Goal: Communication & Community: Answer question/provide support

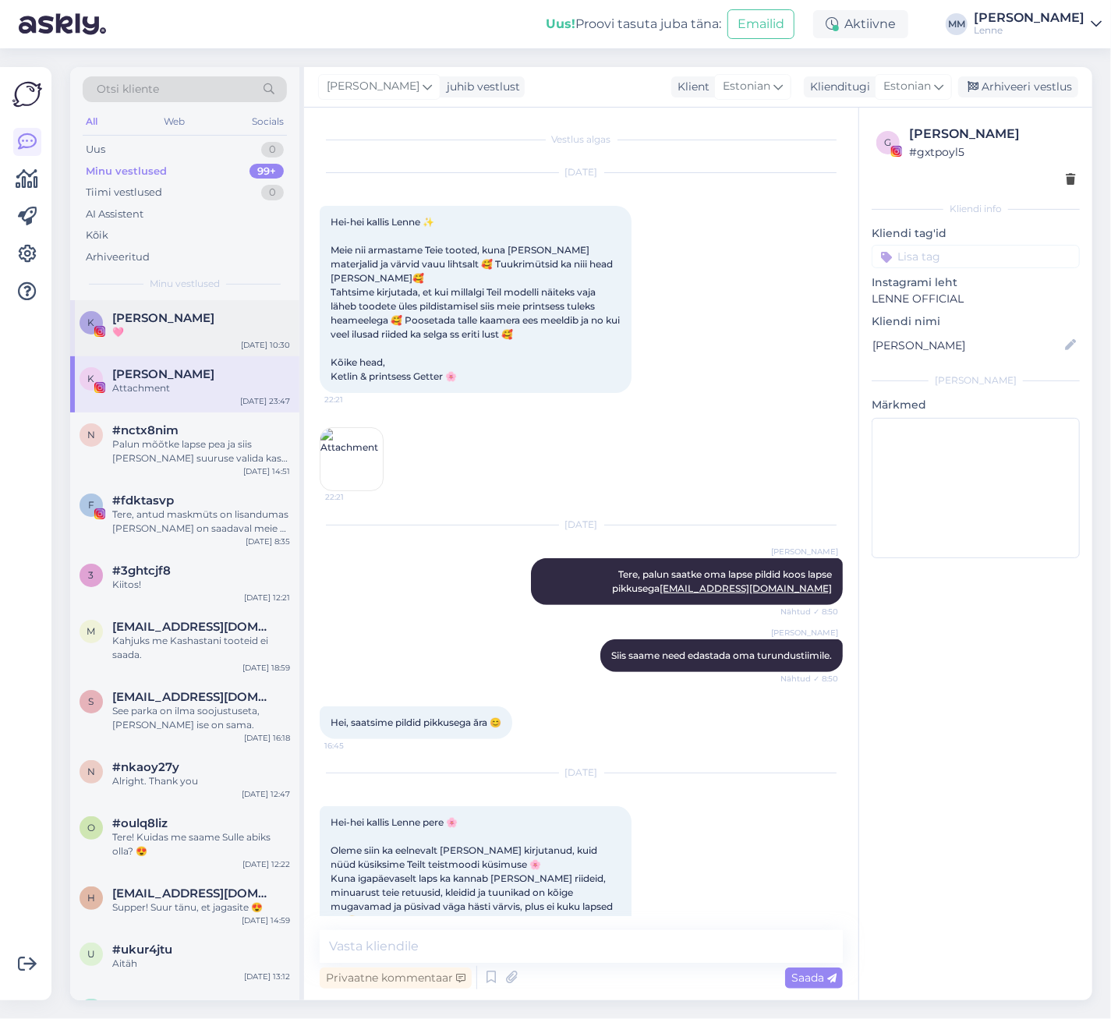
scroll to position [738, 0]
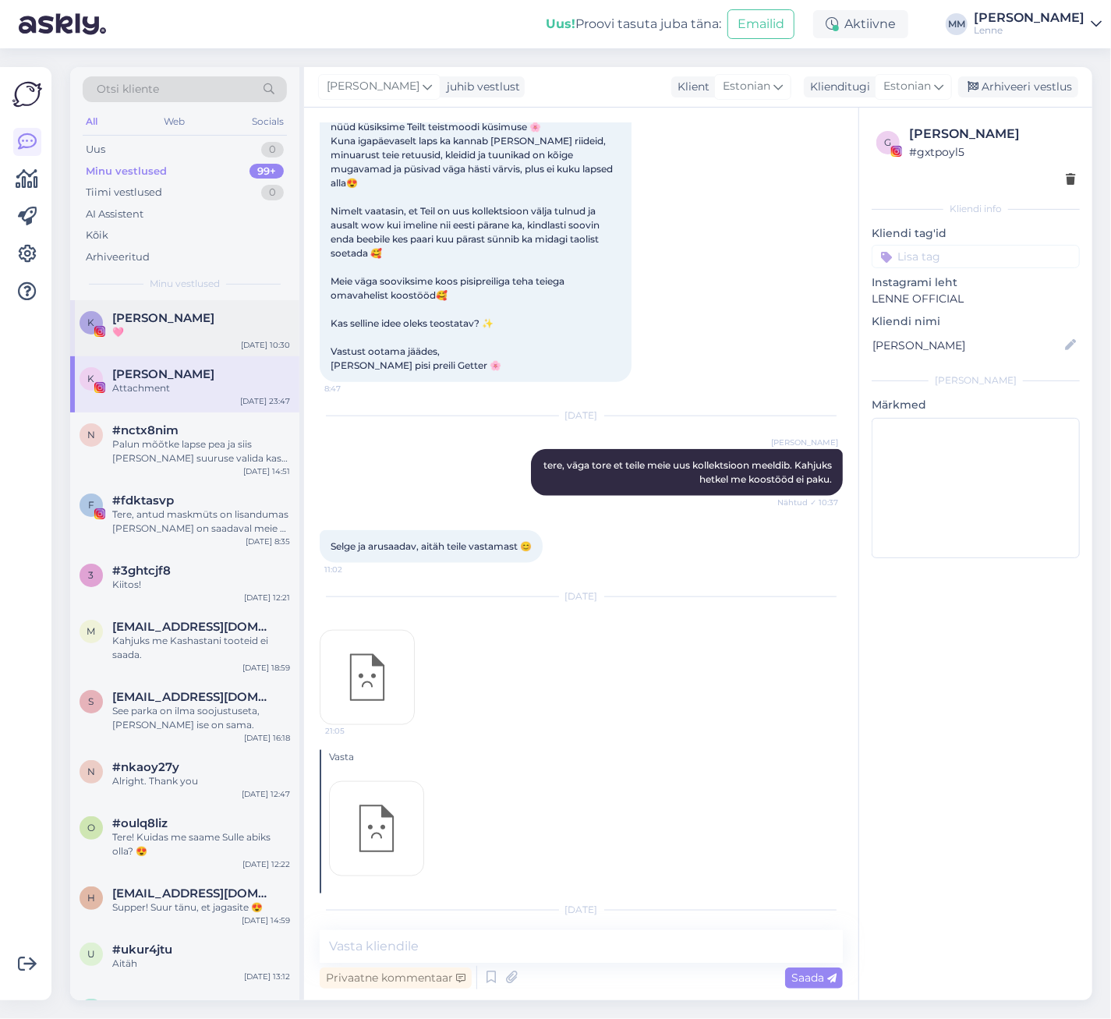
click at [198, 324] on div "[PERSON_NAME]" at bounding box center [201, 318] width 178 height 14
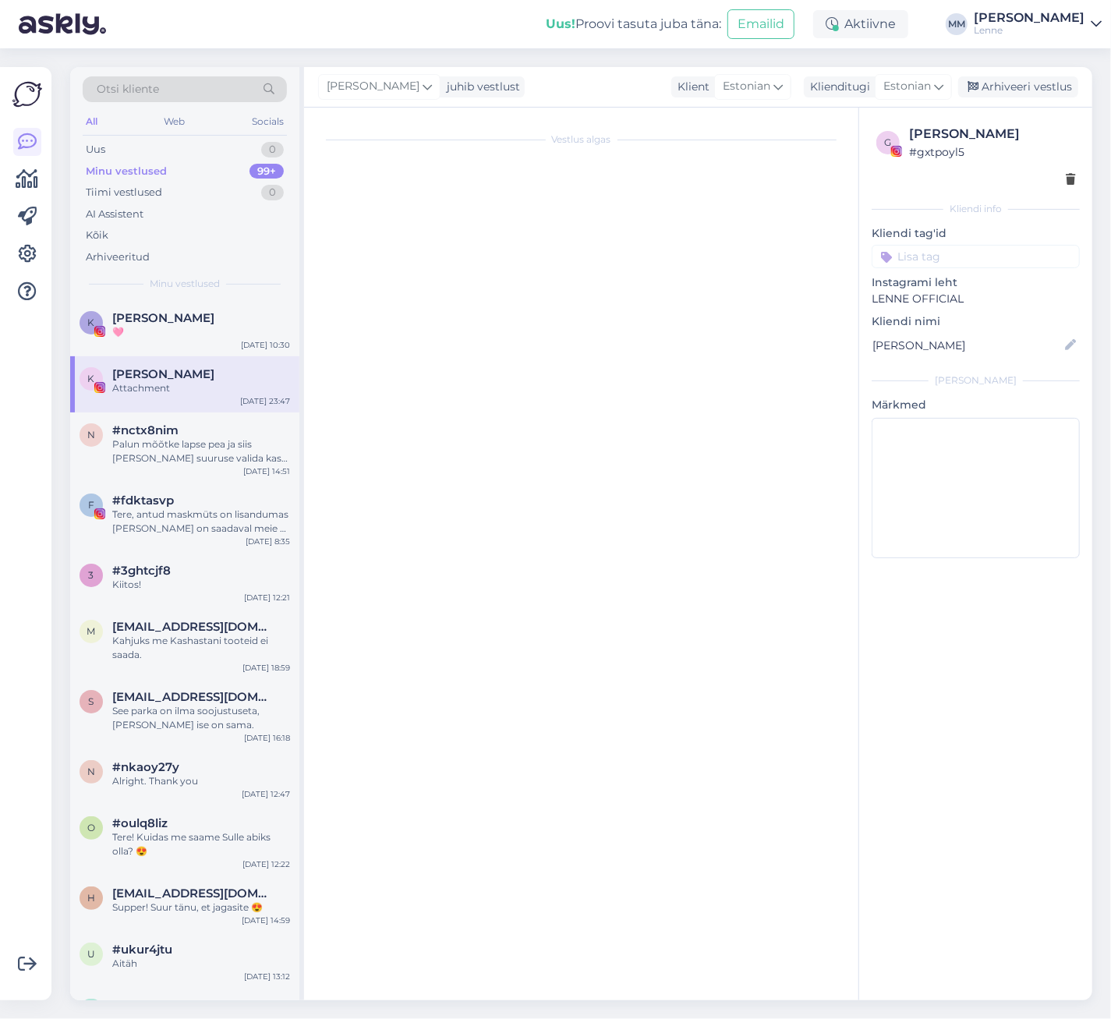
scroll to position [0, 0]
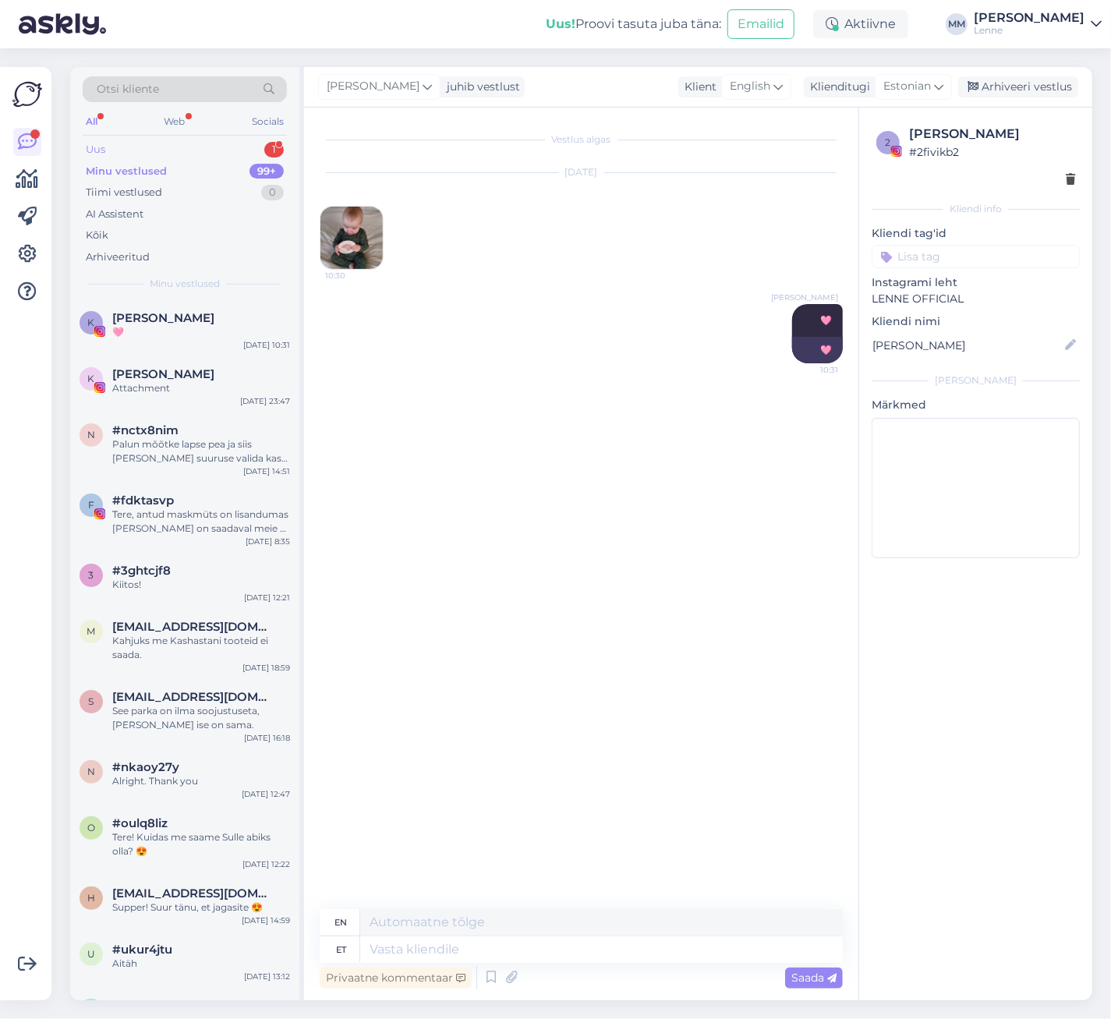
click at [179, 148] on div "Uus 1" at bounding box center [185, 150] width 204 height 22
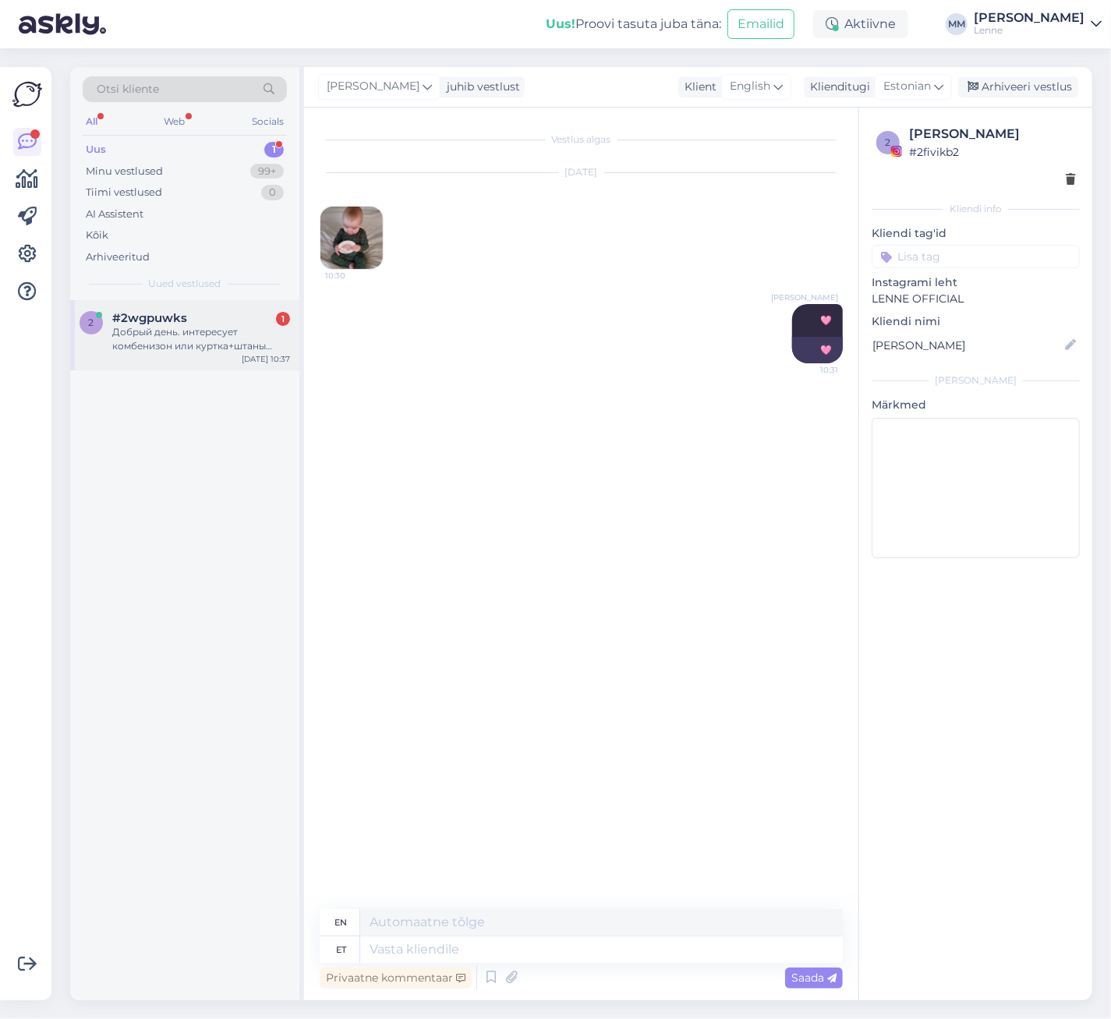
click at [196, 336] on div "Добрый день. интересует комбенизон или куртка+штаны 98/104 на мальчика на осень…" at bounding box center [201, 339] width 178 height 28
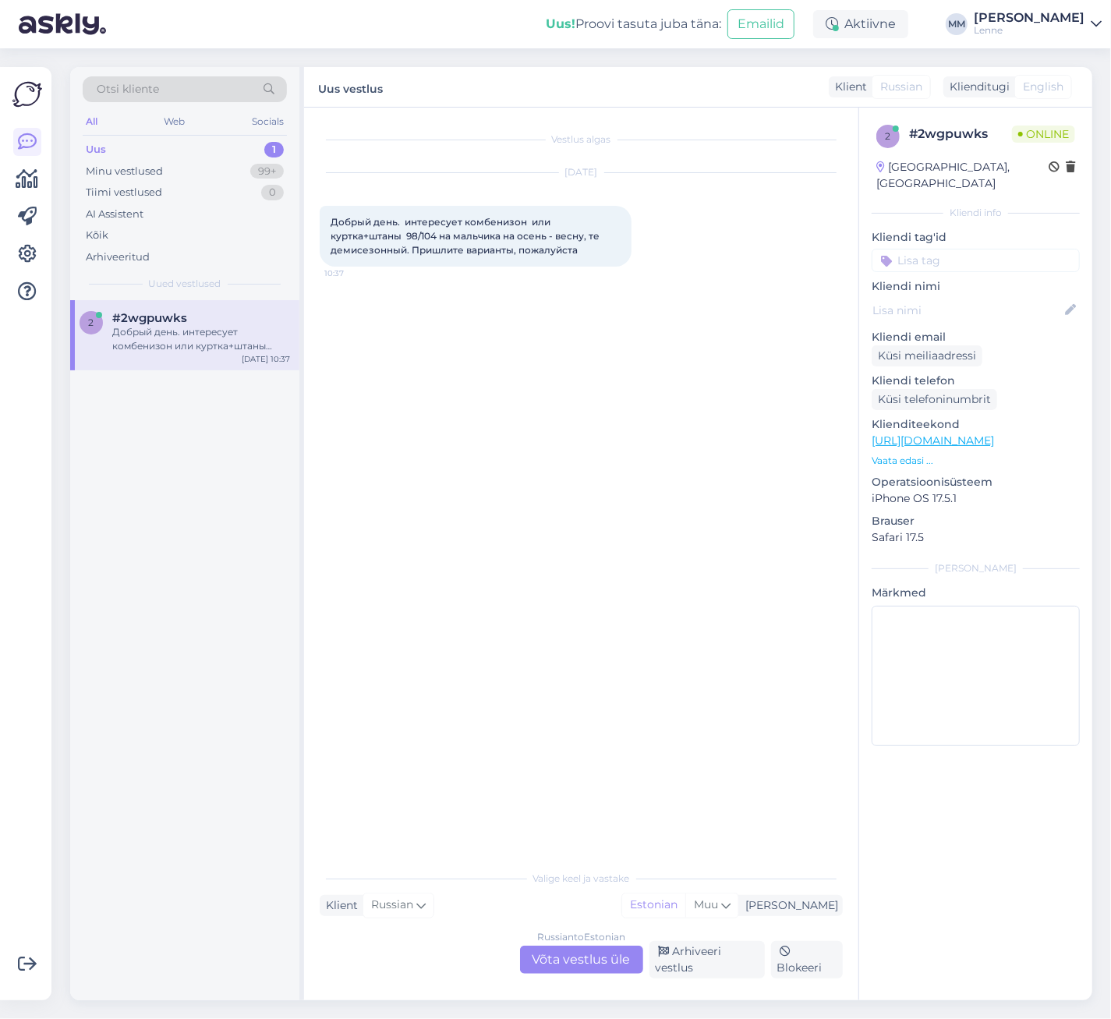
click at [615, 965] on div "Russian to Estonian Võta vestlus üle" at bounding box center [581, 960] width 123 height 28
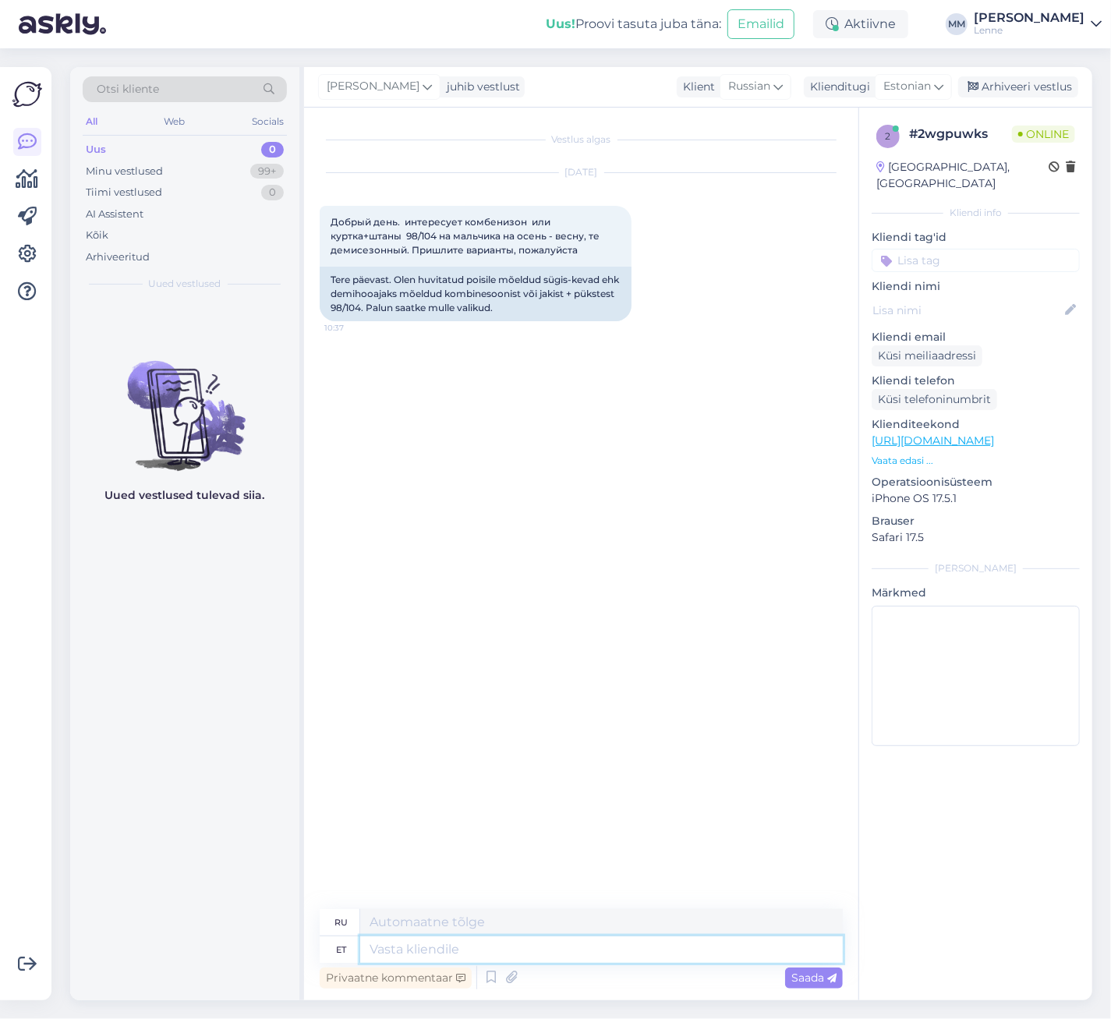
click at [523, 948] on textarea at bounding box center [601, 949] width 483 height 27
type textarea "Tere, su"
type textarea "Привет,"
type textarea "Tere, suur v"
type textarea "Привет, большой"
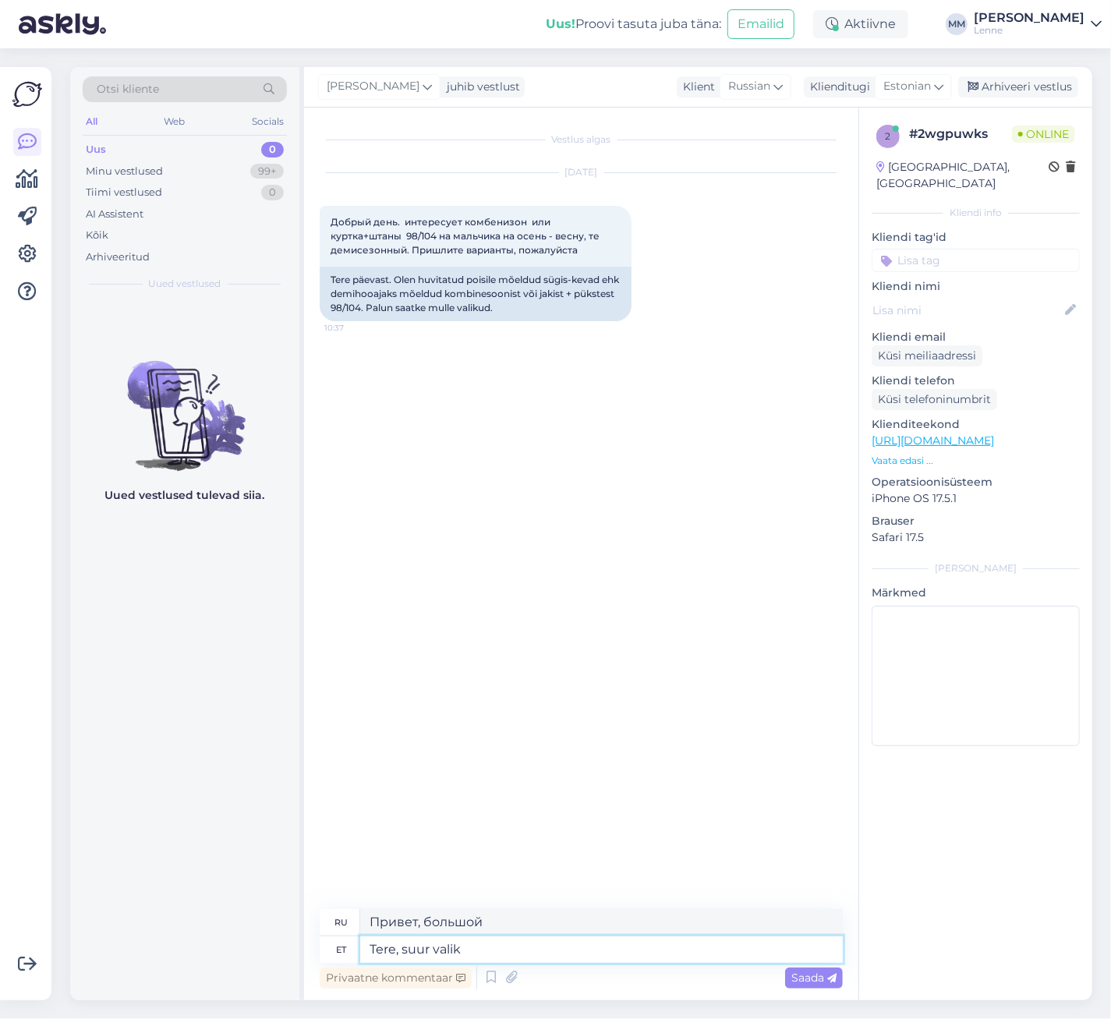
type textarea "Tere, suur valik o"
type textarea "Привет, отличный выбор."
type textarea "Tere, suur valik on"
type textarea "Здравствуйте, выбор большой."
type textarea "Tere, suur valik on saadaval me"
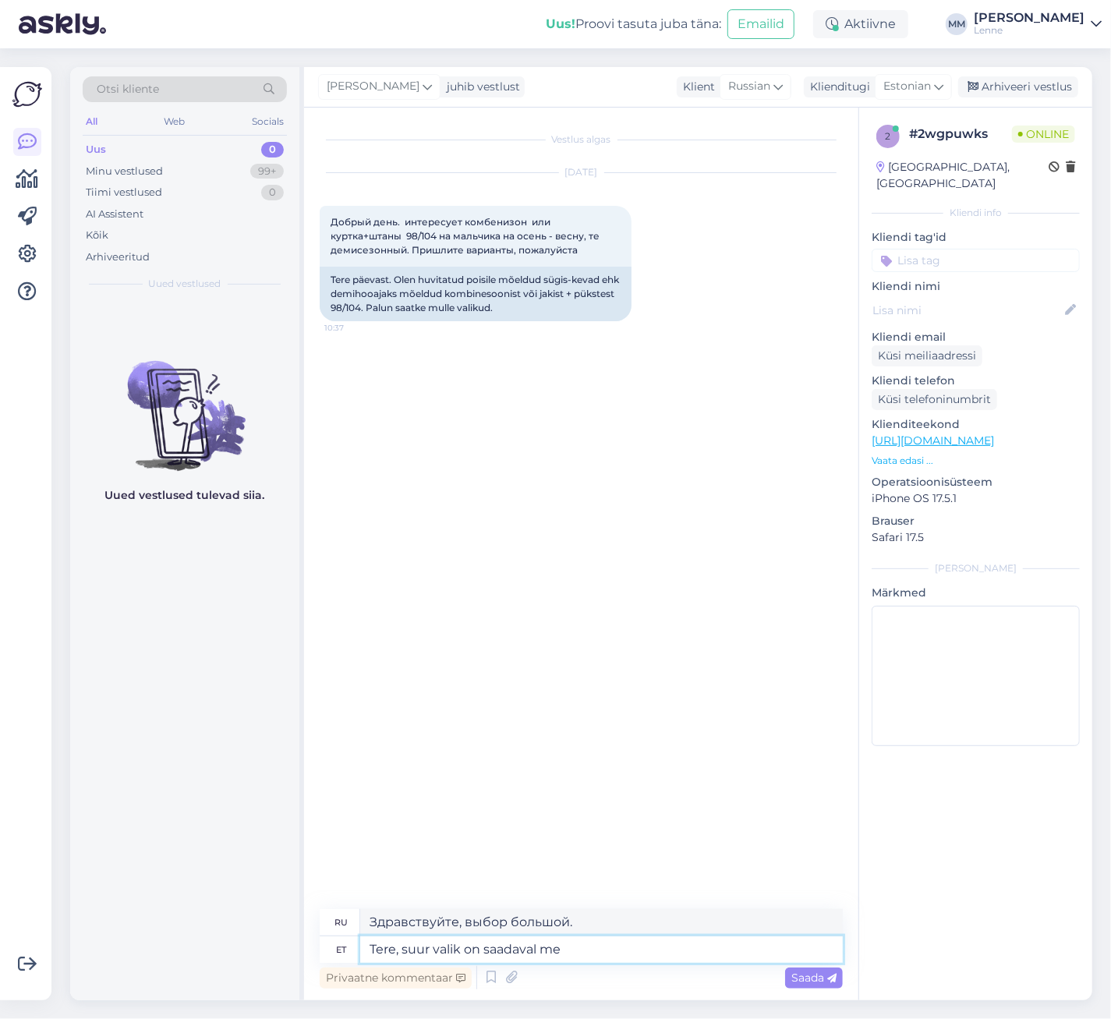
type textarea "Здравствуйте, в наличии большой выбор."
type textarea "Tere, suur valik on saadaval meie E"
type textarea "Здравствуйте, у нас большой выбор."
type textarea "Tere, suur valik on saadaval meie E-poes."
type textarea "Здравствуйте, в нашем интернет-магазине представлен большой выбор."
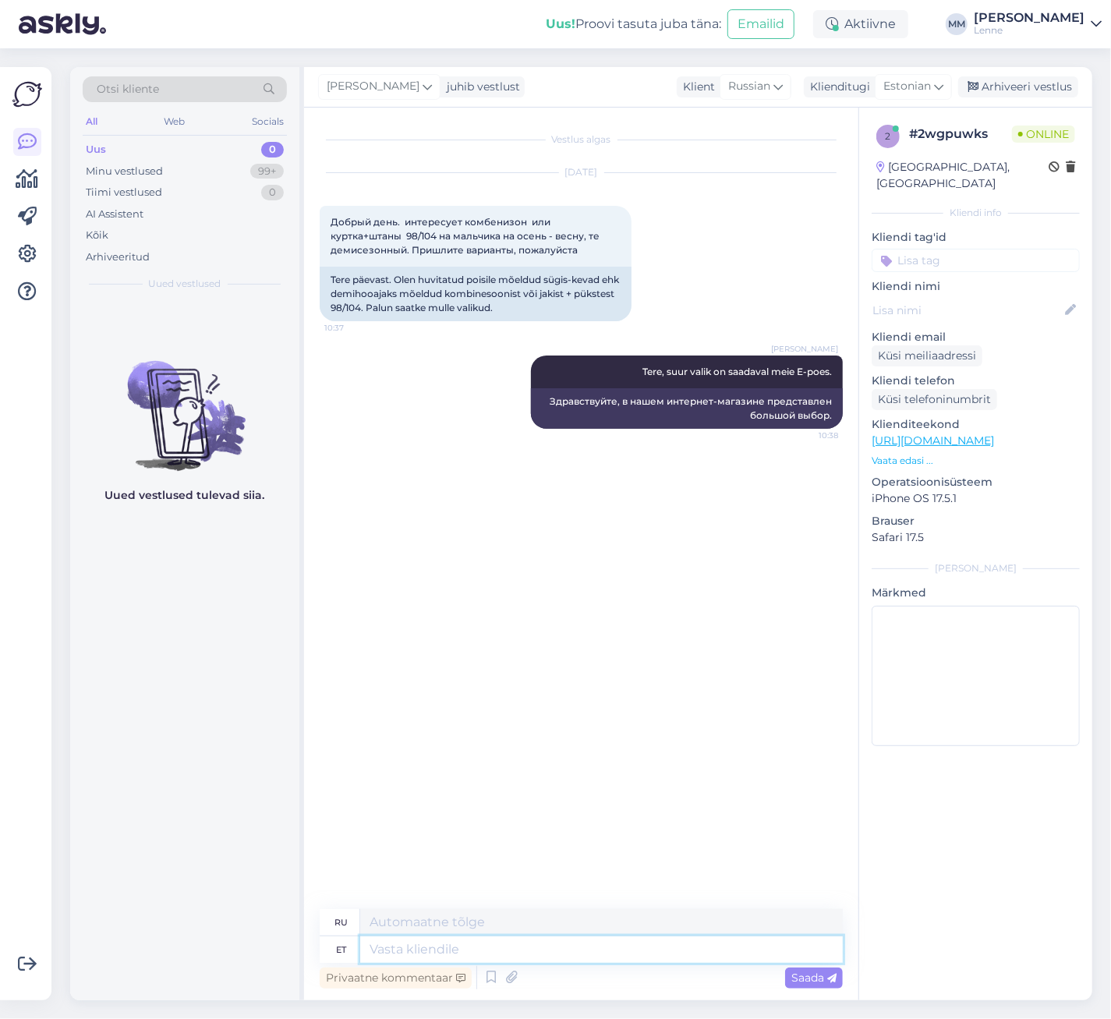
click at [416, 951] on textarea at bounding box center [601, 949] width 483 height 27
paste textarea "[URL][DOMAIN_NAME]"
type textarea "[URL][DOMAIN_NAME]"
